Goal: Check status: Check status

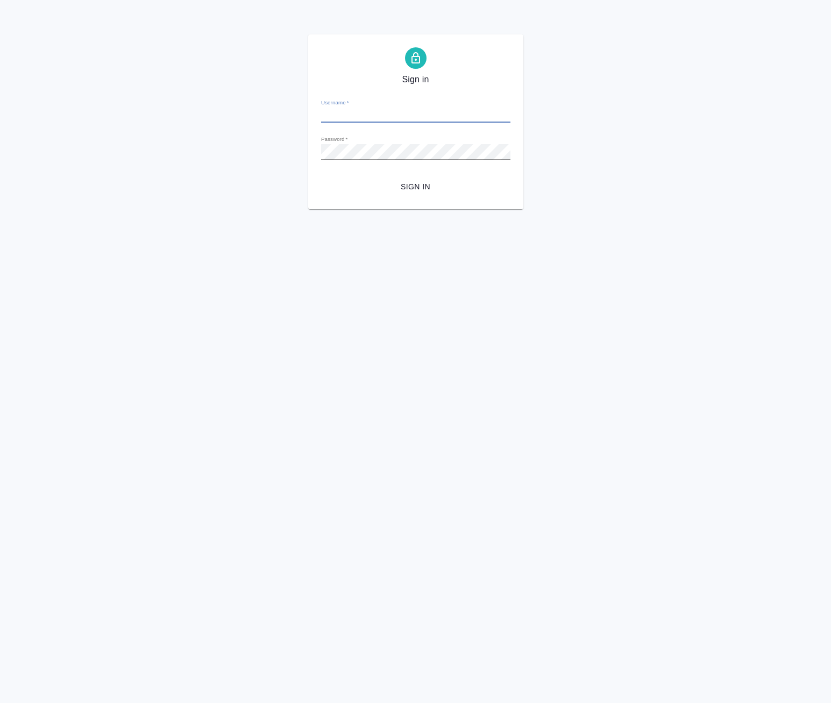
type input "[EMAIL_ADDRESS][DOMAIN_NAME]"
click at [415, 174] on form "Username   * k.avdeenko@awatera.com Password   * urlPath   * /Order/68ac3404744…" at bounding box center [415, 143] width 189 height 106
click at [415, 186] on span "Sign in" at bounding box center [416, 186] width 172 height 13
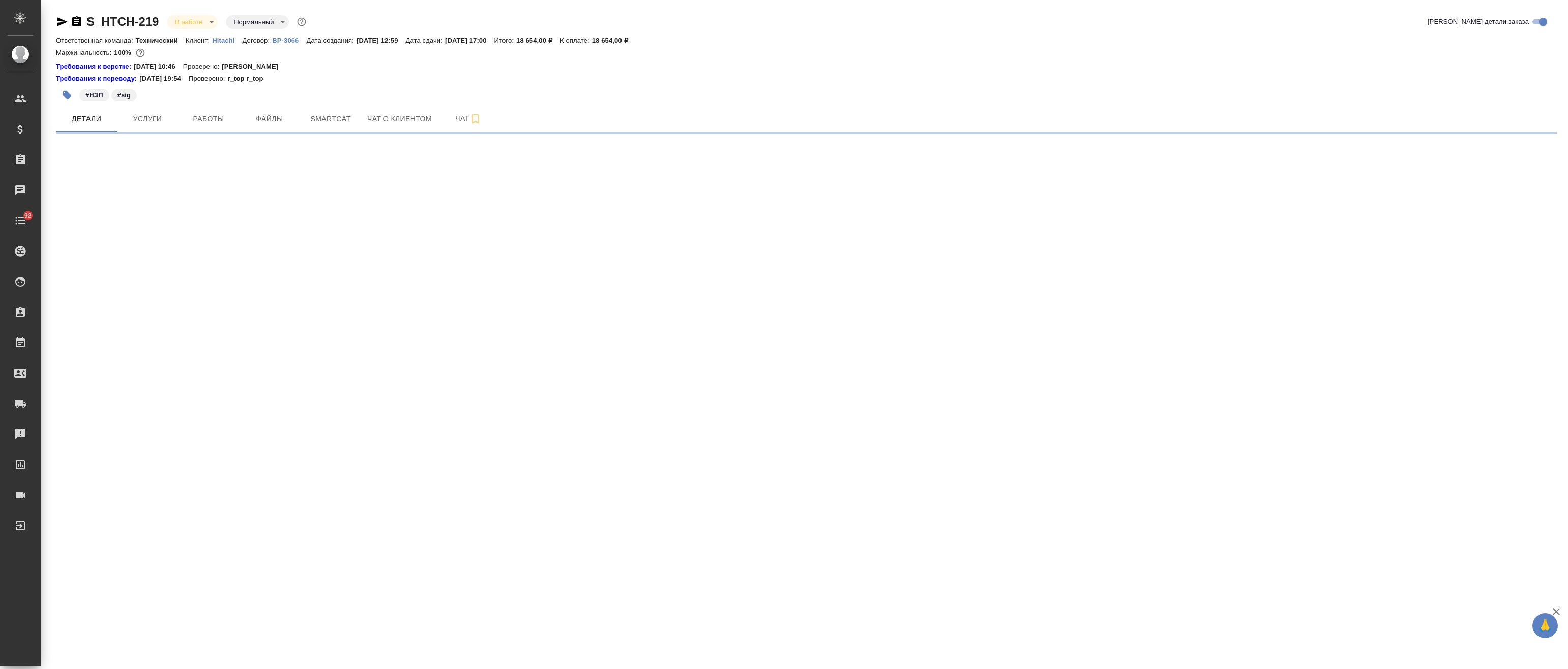
select select "RU"
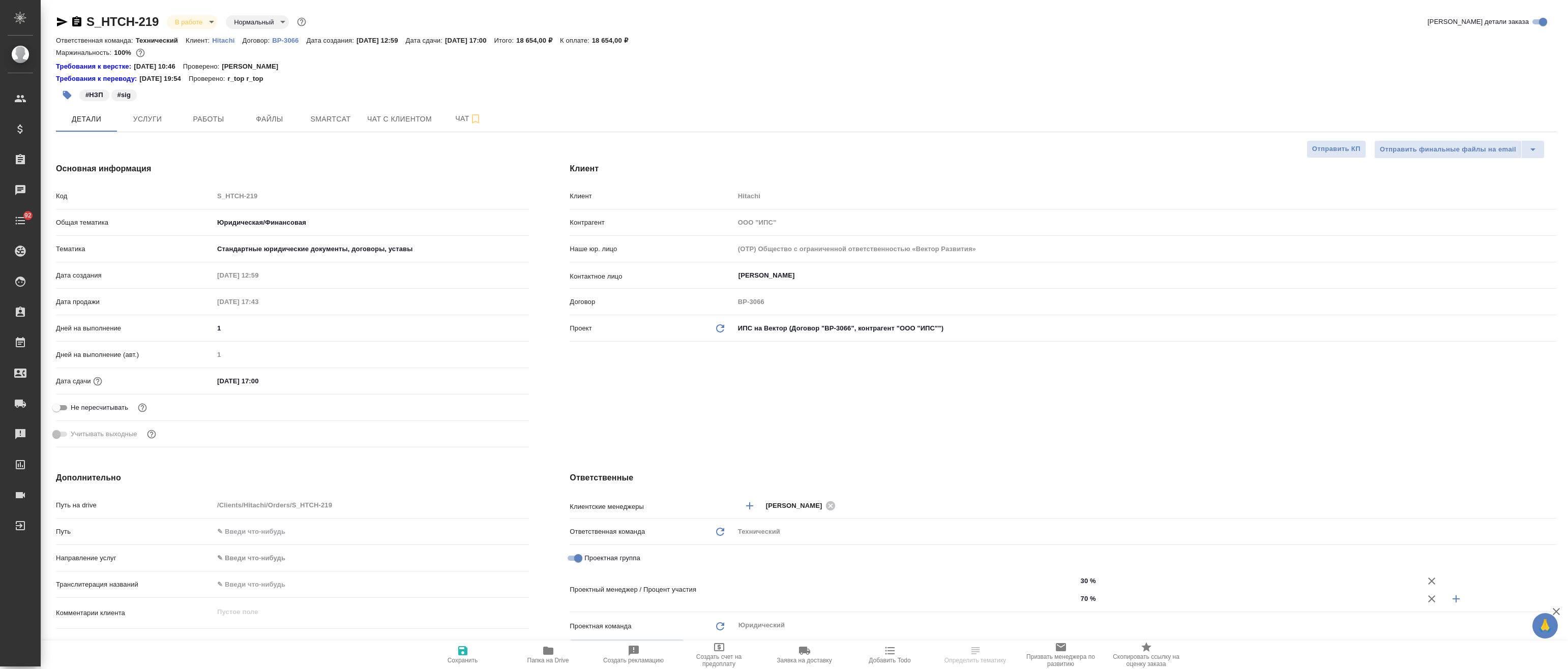
type textarea "x"
type input "[PERSON_NAME]pavlova"
type input "[PERSON_NAME]"
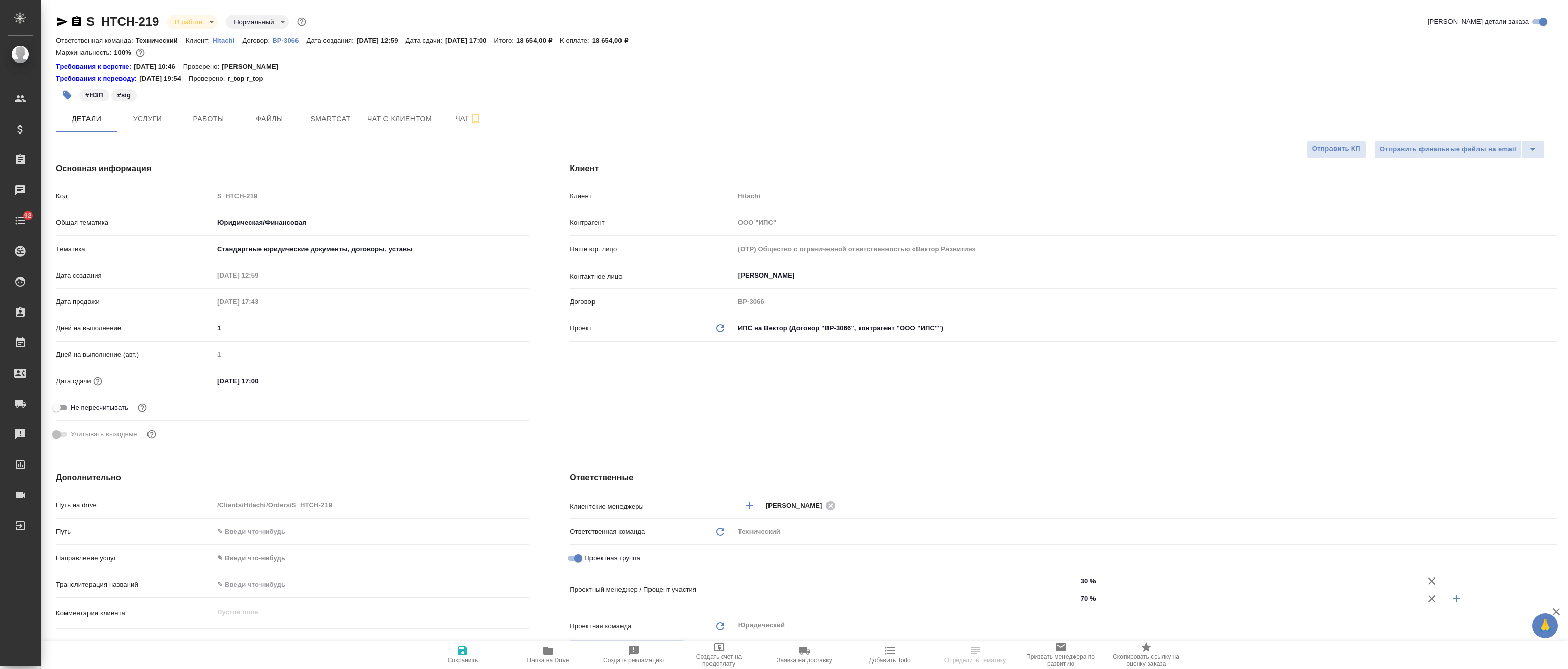
type input "[PERSON_NAME]"
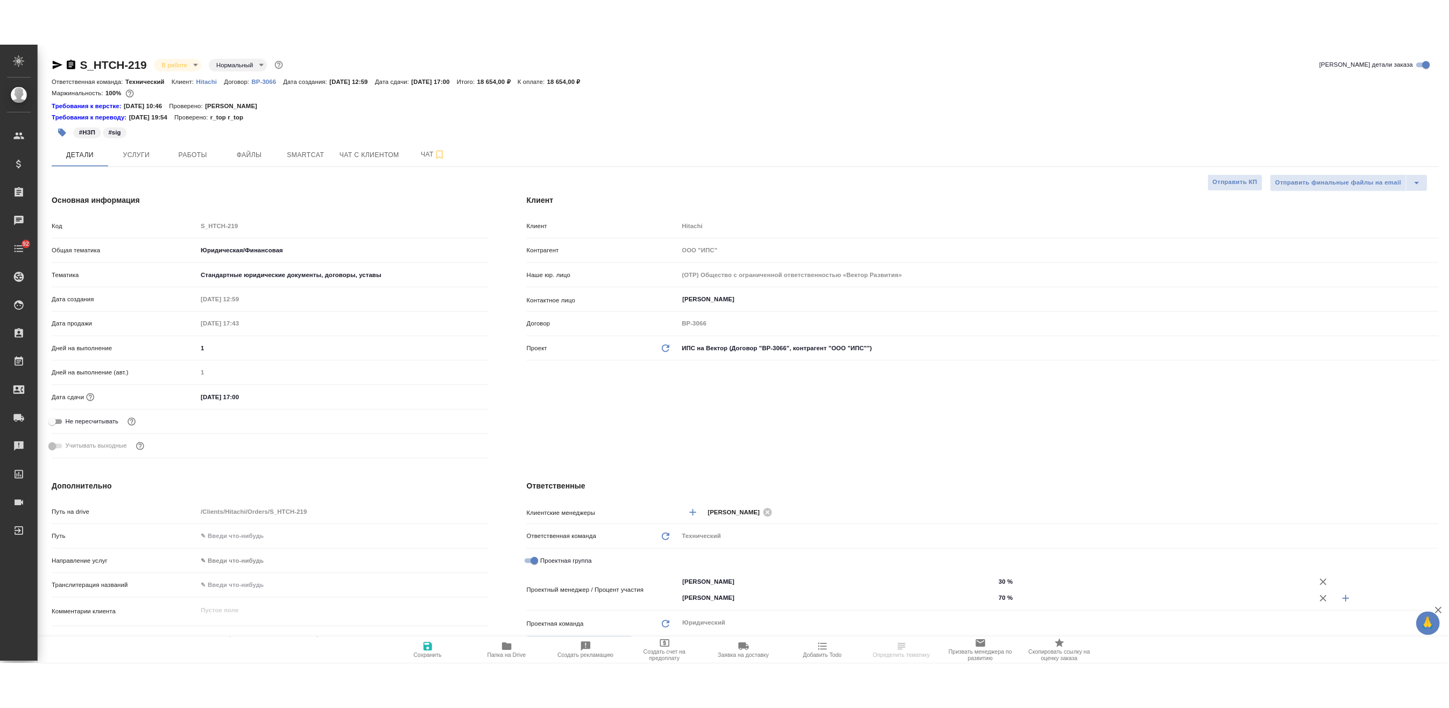
scroll to position [215, 0]
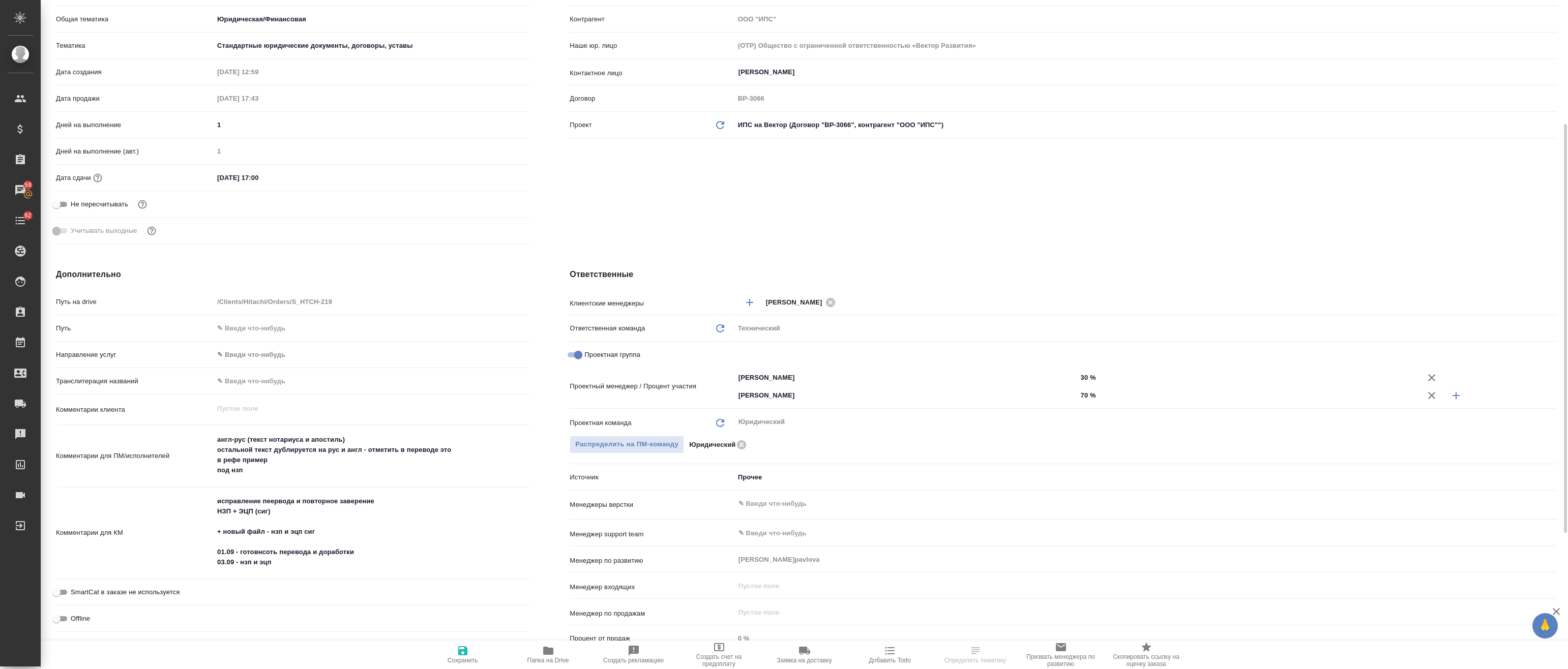
click at [554, 663] on span "Папка на Drive" at bounding box center [548, 660] width 42 height 8
type textarea "x"
select select "RU"
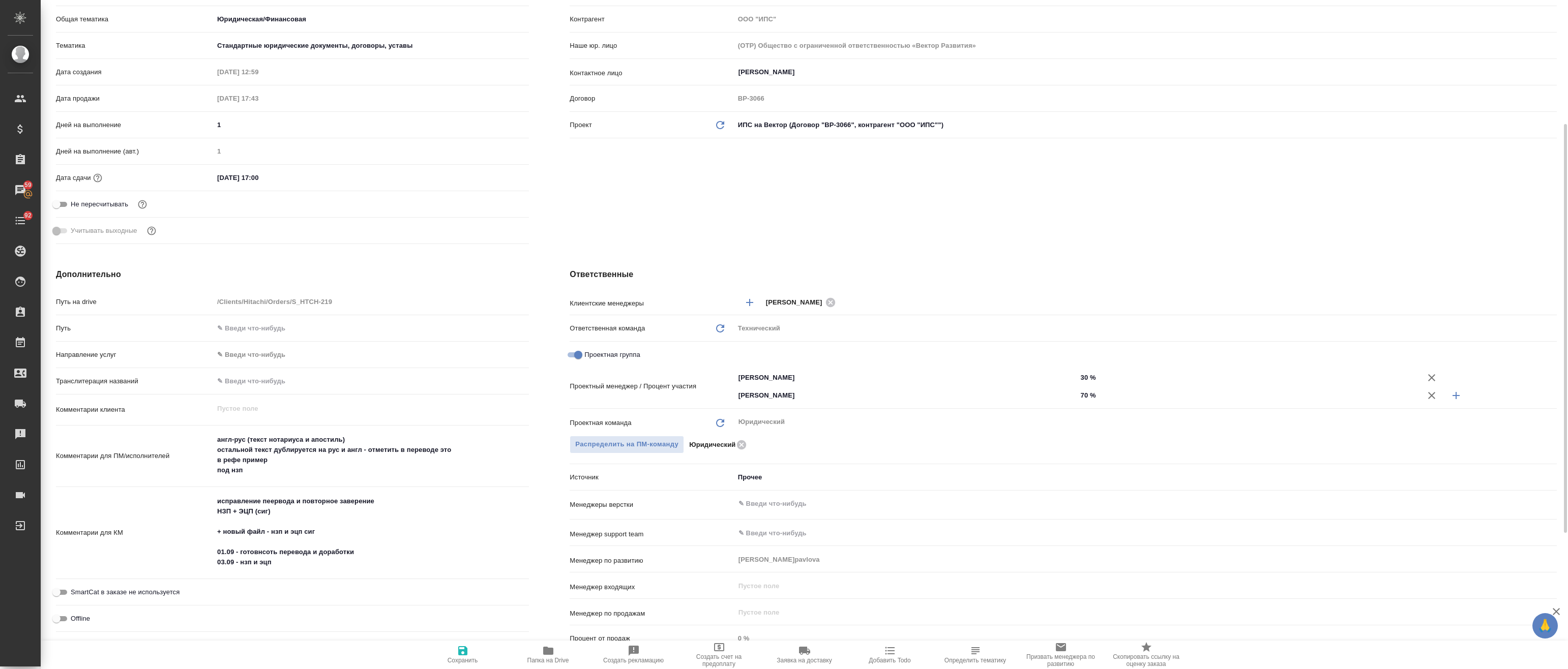
type textarea "x"
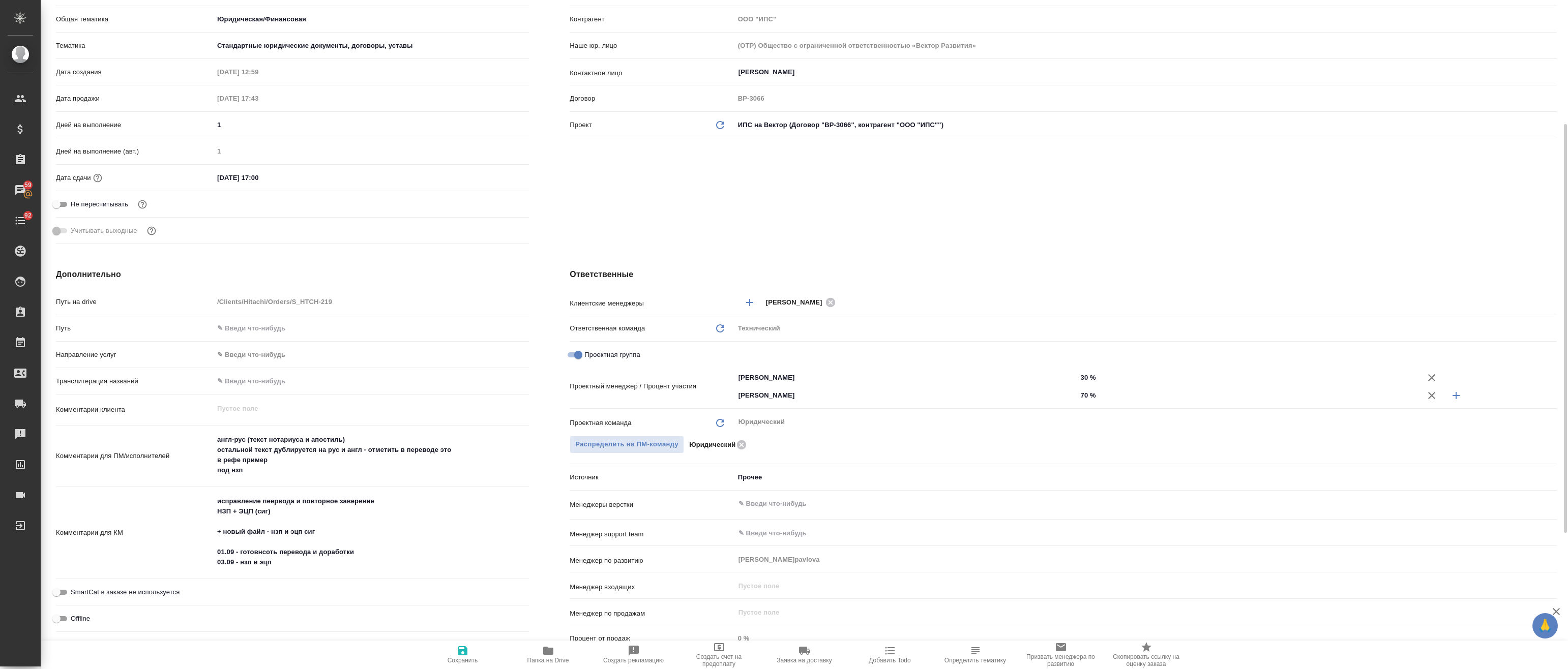
type textarea "x"
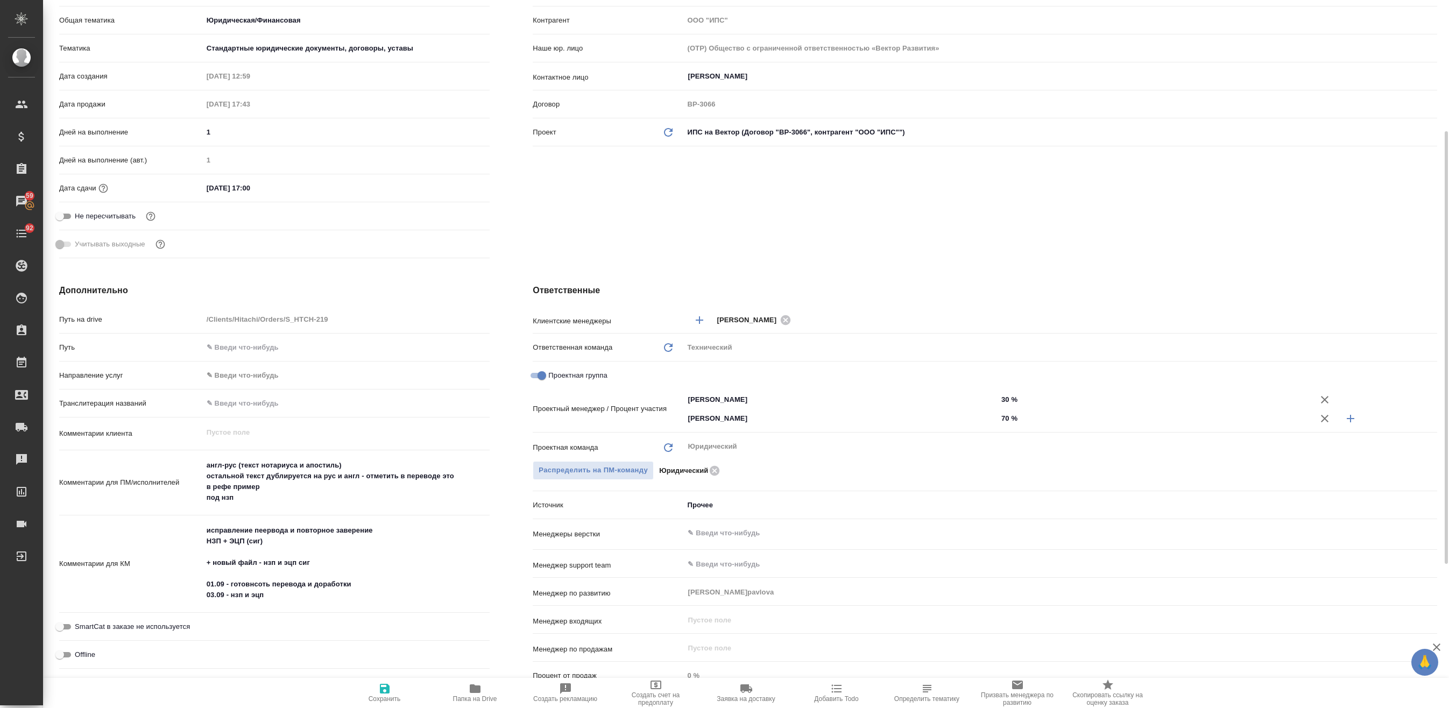
type textarea "x"
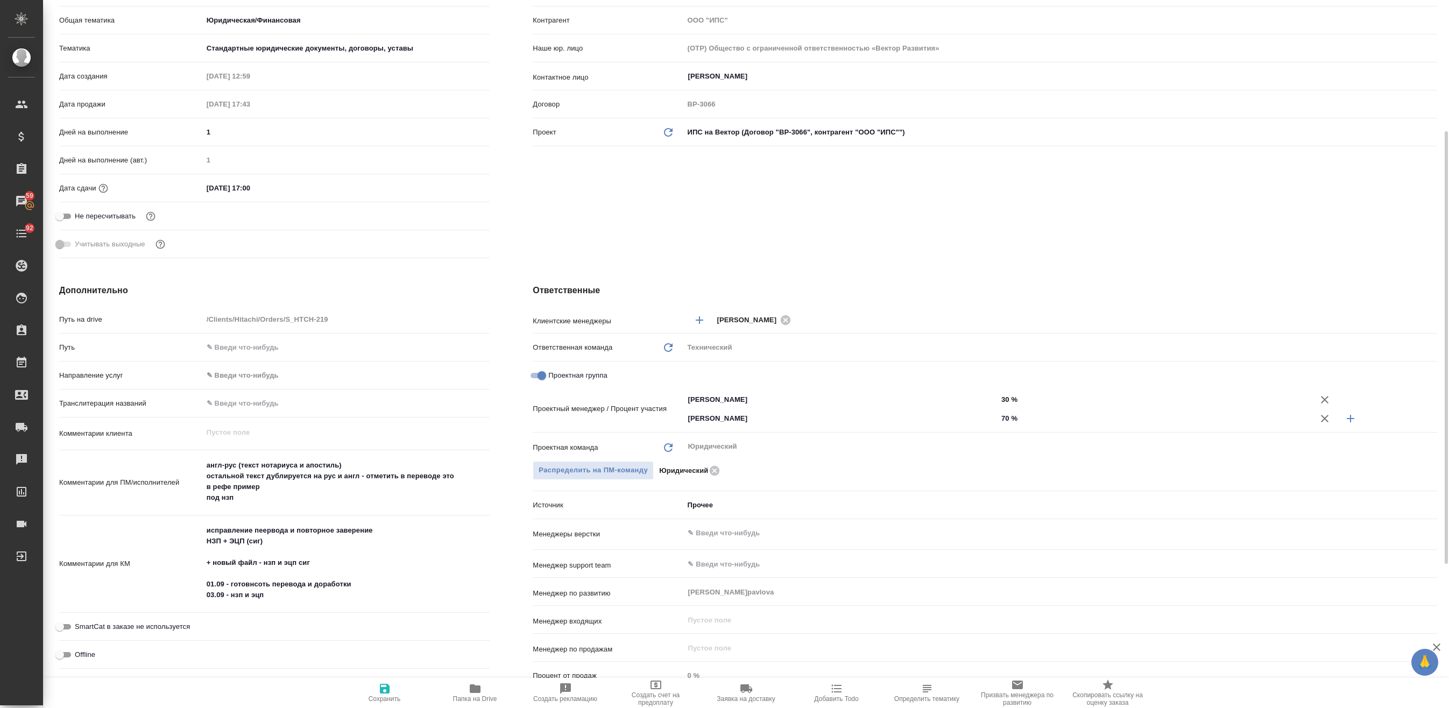
type textarea "x"
click at [477, 689] on icon "button" at bounding box center [475, 688] width 11 height 9
type textarea "x"
